Goal: Book appointment/travel/reservation

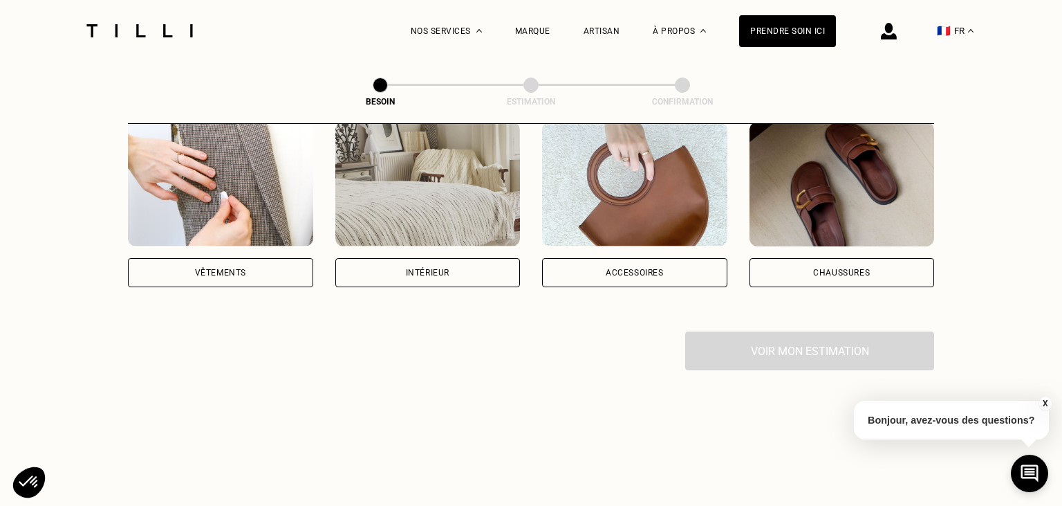
scroll to position [292, 0]
drag, startPoint x: 475, startPoint y: 240, endPoint x: 458, endPoint y: 251, distance: 20.5
click at [458, 251] on div "Intérieur" at bounding box center [427, 202] width 185 height 165
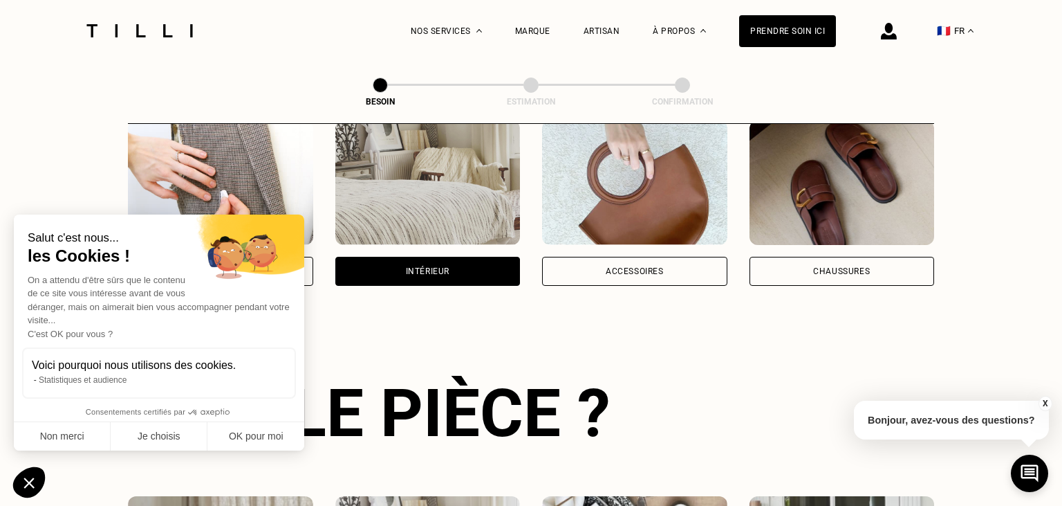
click at [458, 257] on div "Intérieur" at bounding box center [427, 271] width 185 height 29
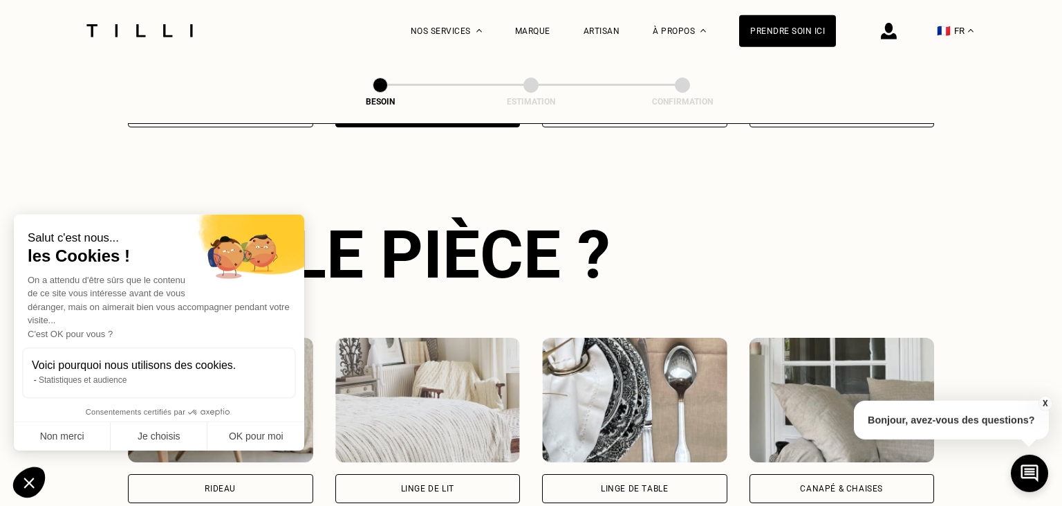
scroll to position [451, 0]
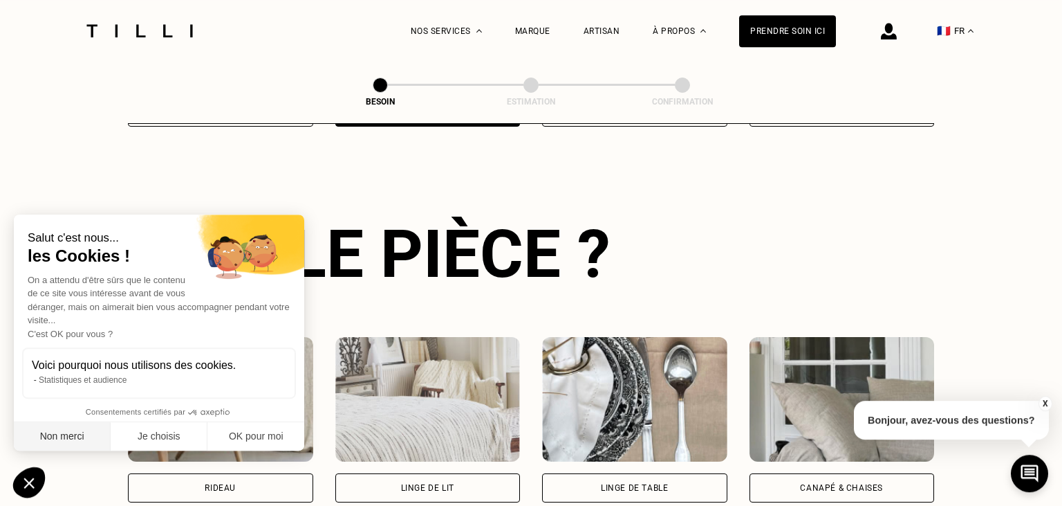
click at [62, 437] on button "Non merci" at bounding box center [62, 436] width 97 height 29
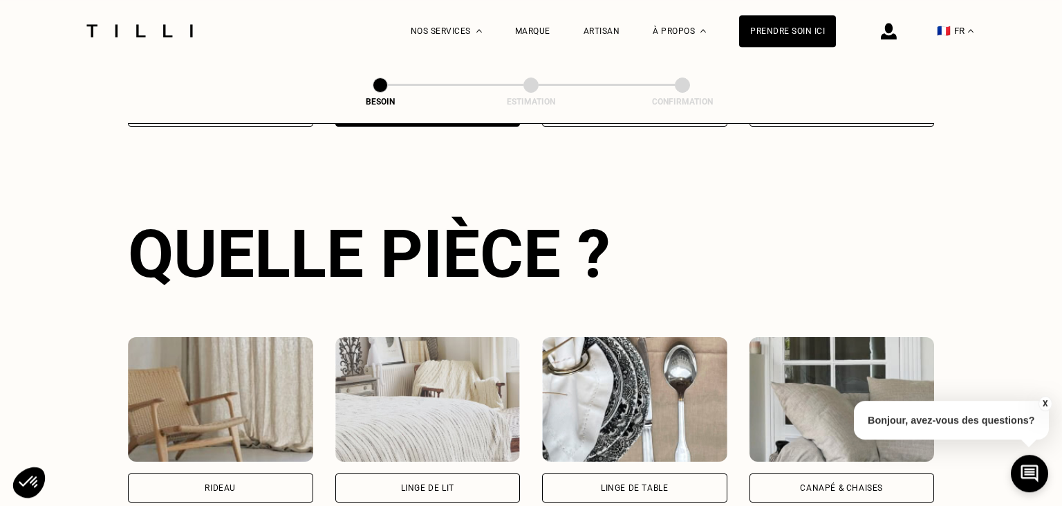
click at [190, 473] on div "Rideau" at bounding box center [220, 487] width 185 height 29
select select "FR"
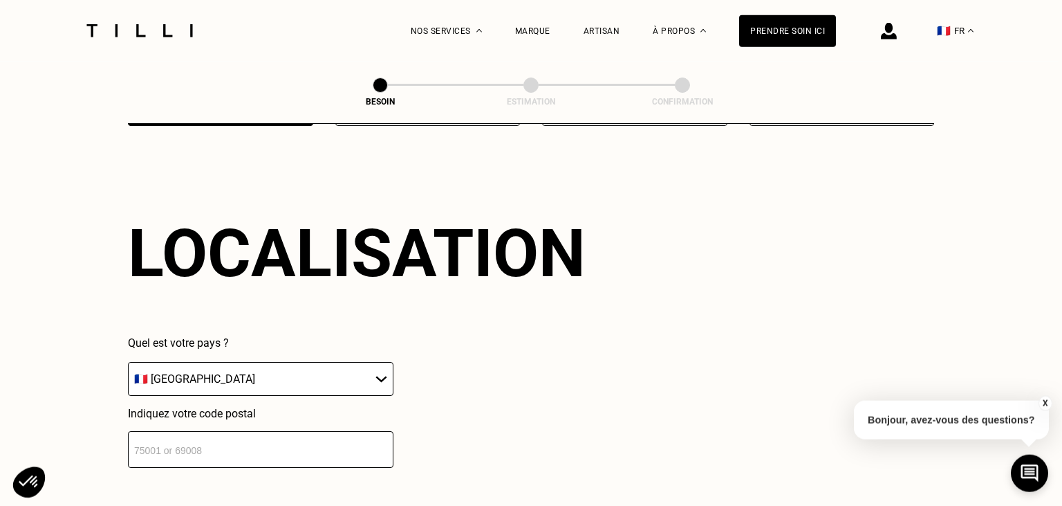
scroll to position [828, 0]
click at [219, 441] on input "number" at bounding box center [261, 448] width 266 height 37
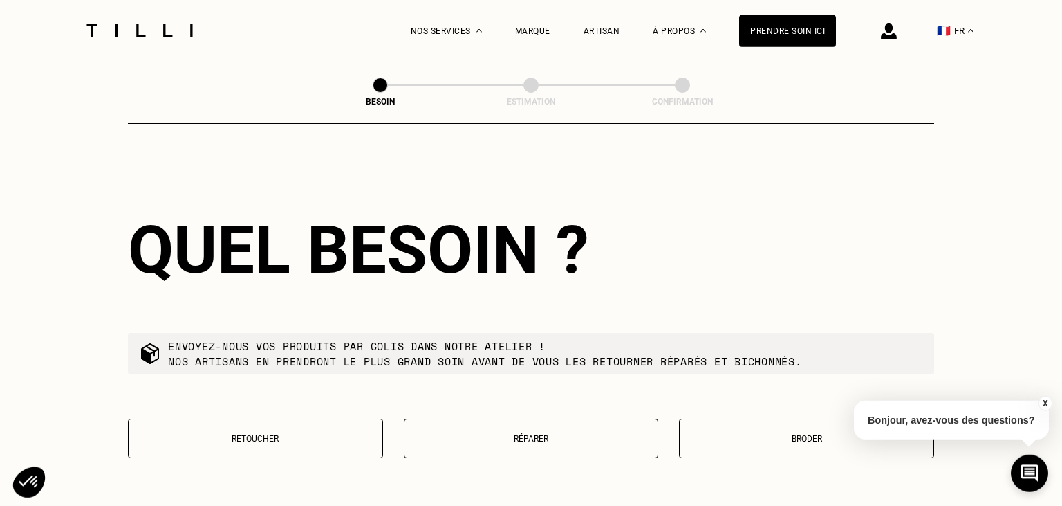
scroll to position [1173, 0]
type input "56700"
click at [280, 434] on p "Retoucher" at bounding box center [256, 438] width 240 height 10
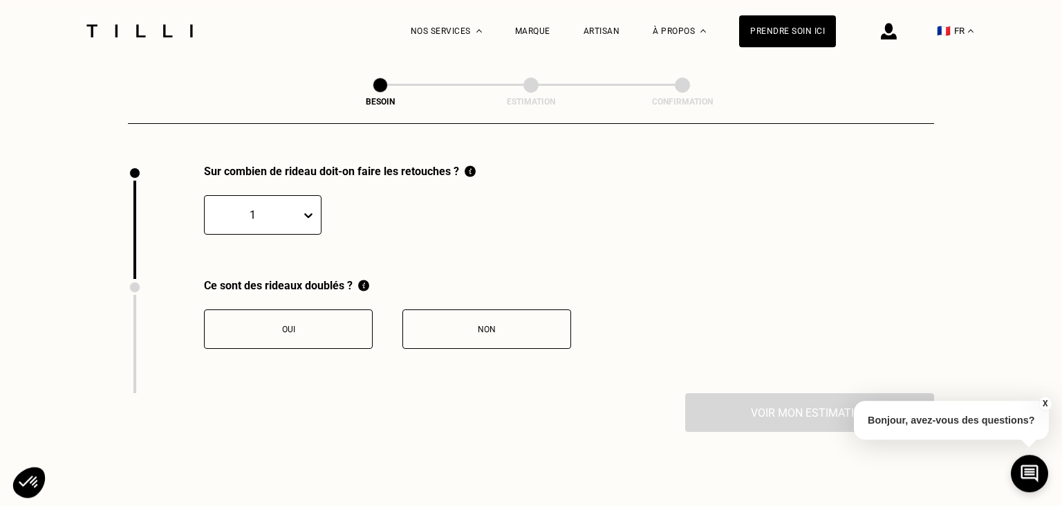
scroll to position [1528, 0]
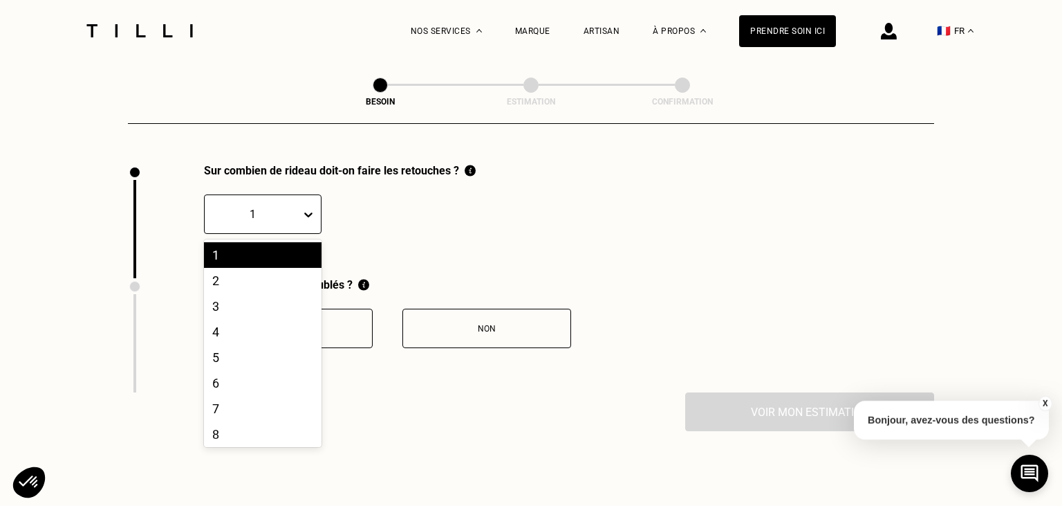
click at [306, 209] on icon at bounding box center [309, 215] width 14 height 14
click at [244, 300] on div "3" at bounding box center [263, 306] width 118 height 26
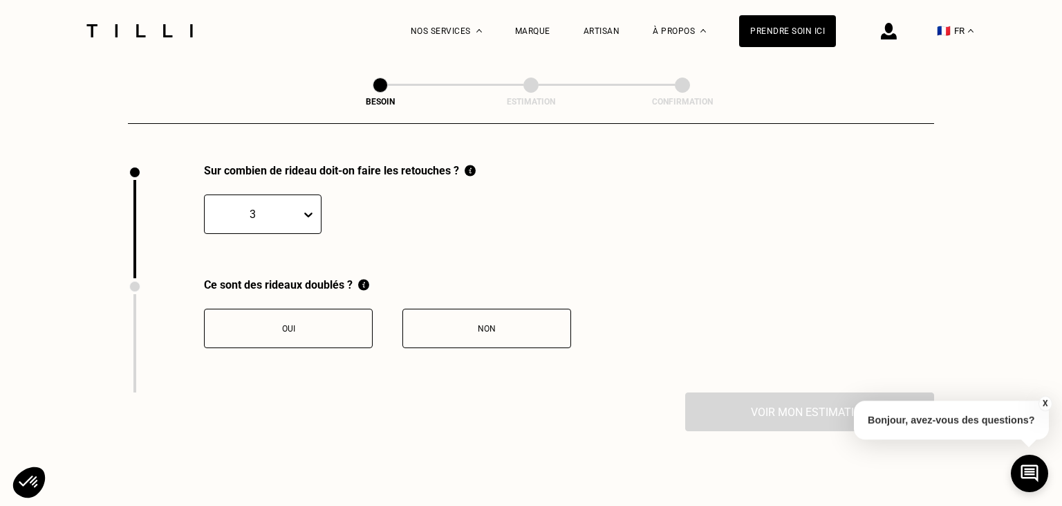
click at [461, 326] on button "Non" at bounding box center [487, 328] width 169 height 39
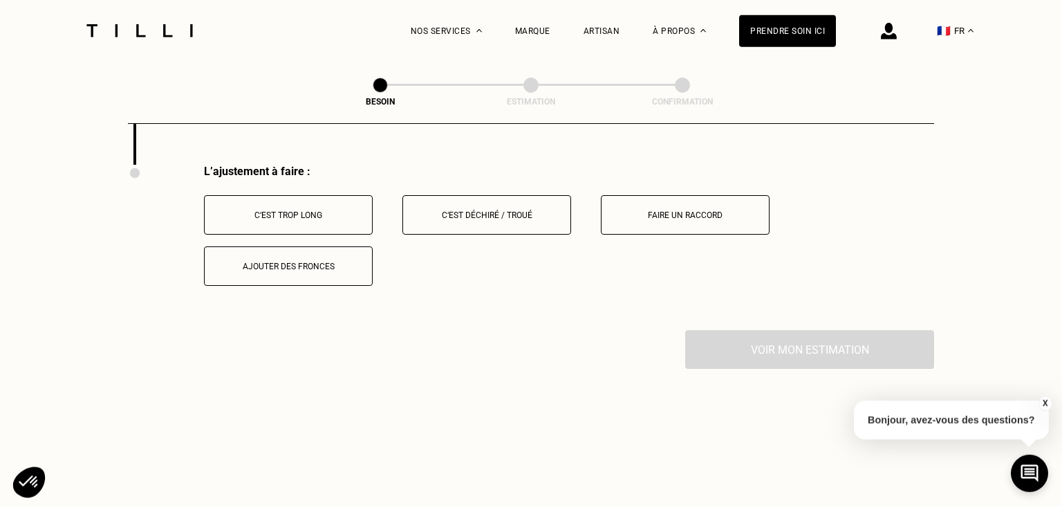
scroll to position [1757, 0]
click at [317, 209] on div "C‘est trop long" at bounding box center [289, 214] width 154 height 10
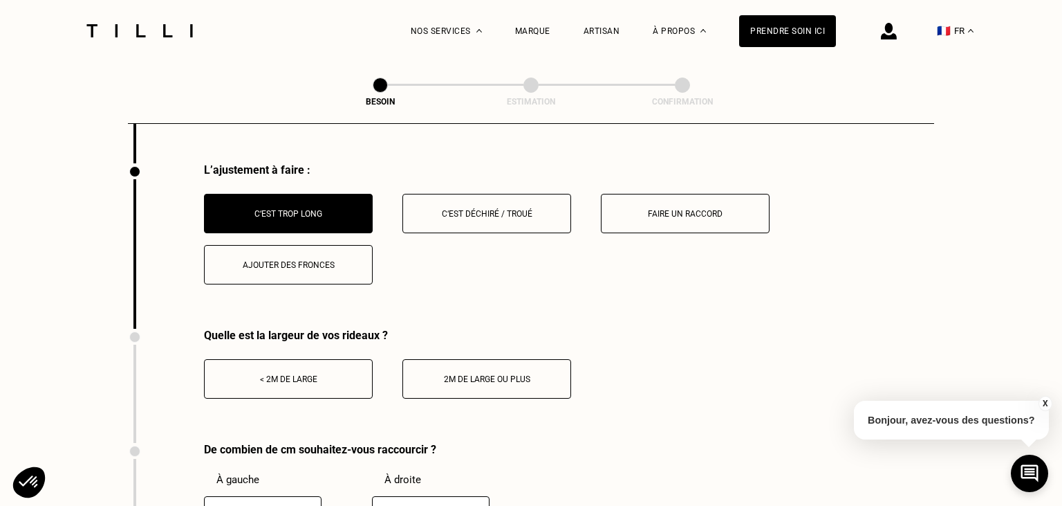
click at [307, 374] on div "< 2m de large" at bounding box center [289, 379] width 154 height 10
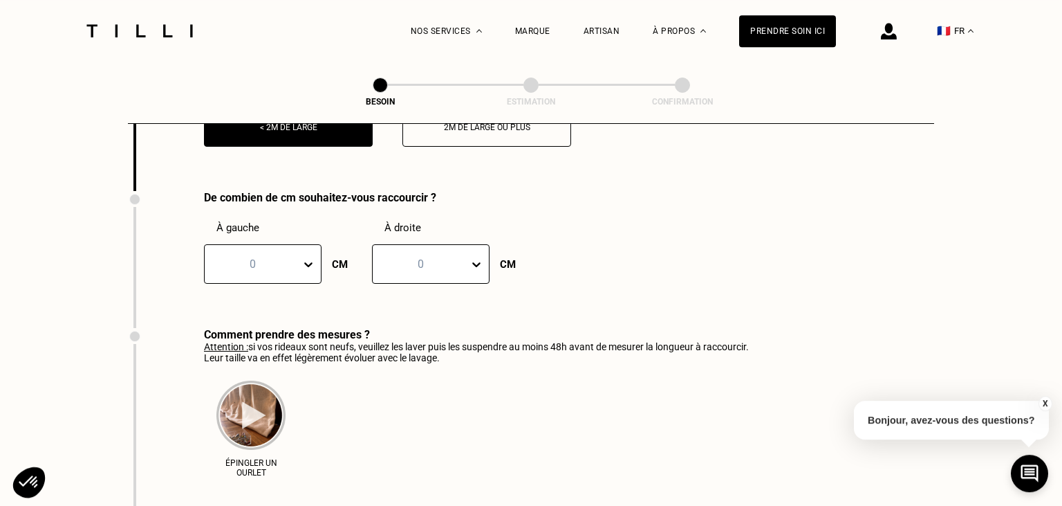
scroll to position [2012, 0]
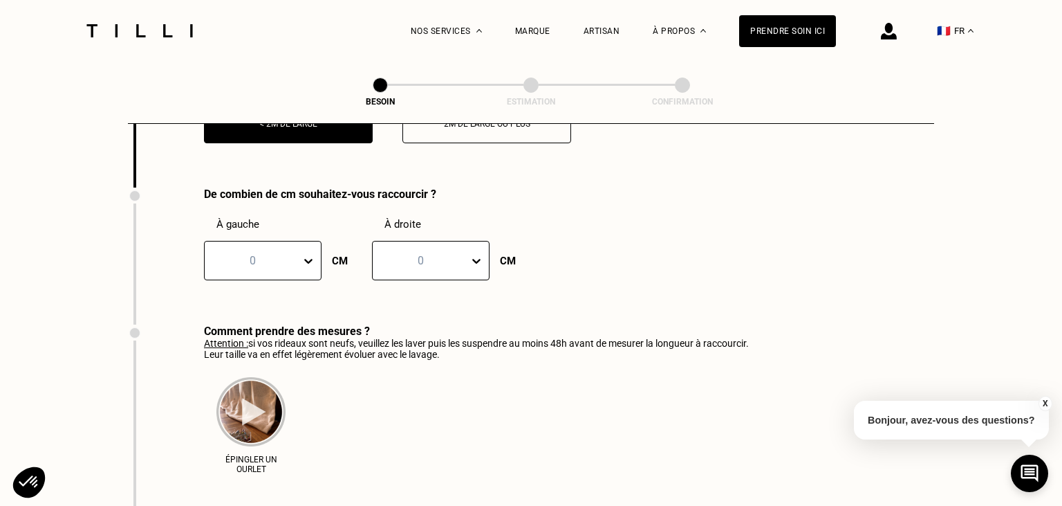
drag, startPoint x: 1058, startPoint y: 503, endPoint x: 743, endPoint y: 374, distance: 340.9
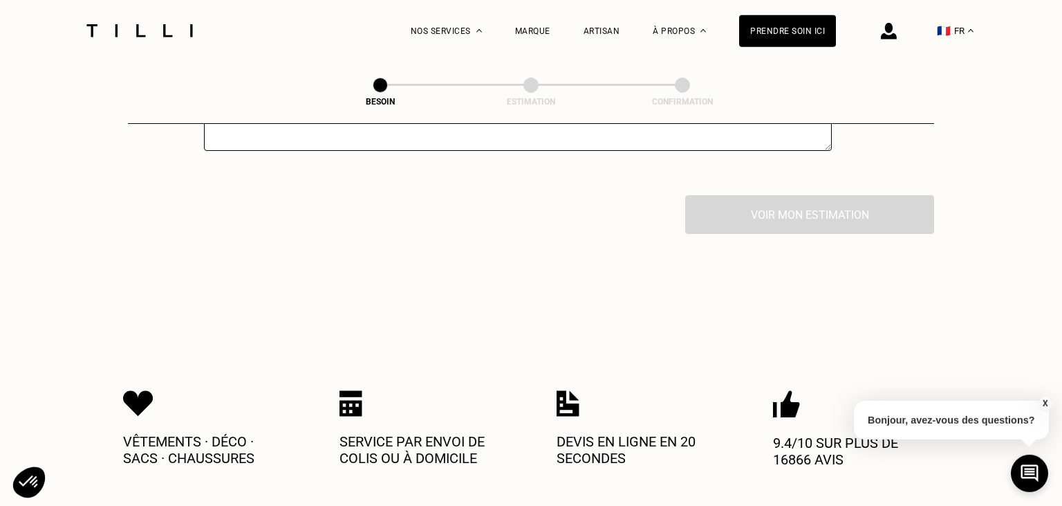
scroll to position [2560, 0]
